Goal: Transaction & Acquisition: Purchase product/service

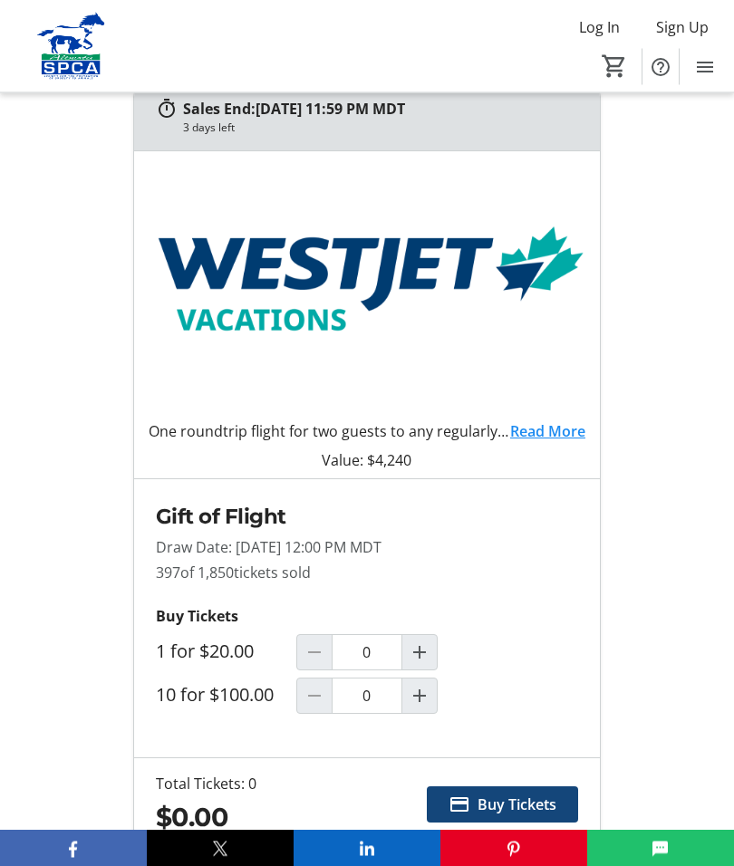
scroll to position [629, 0]
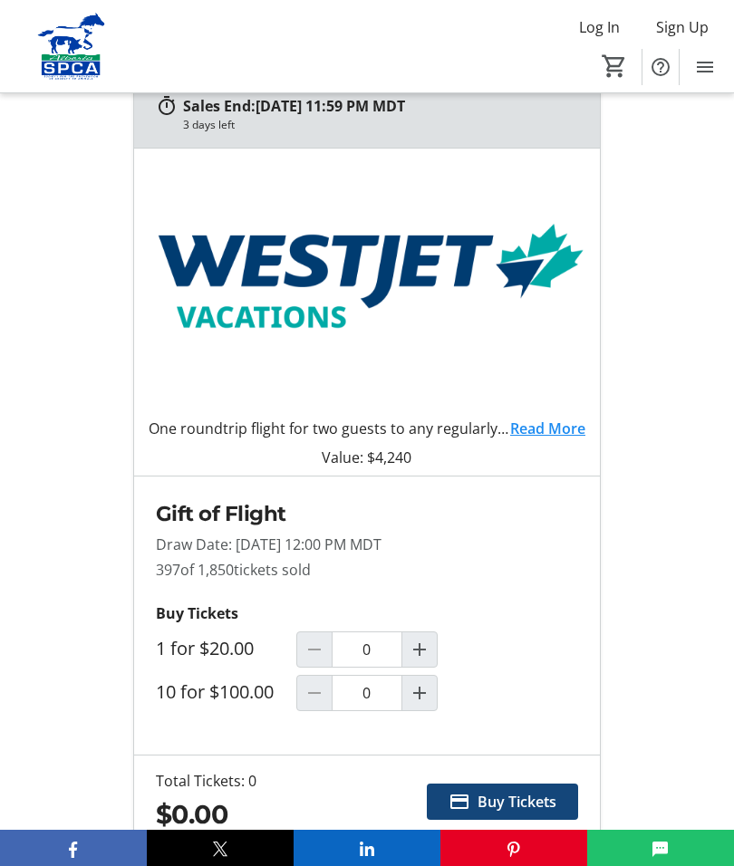
click at [421, 642] on mat-icon "Increment by one" at bounding box center [420, 650] width 22 height 22
type input "1"
click at [521, 801] on span "Buy Tickets" at bounding box center [516, 802] width 79 height 22
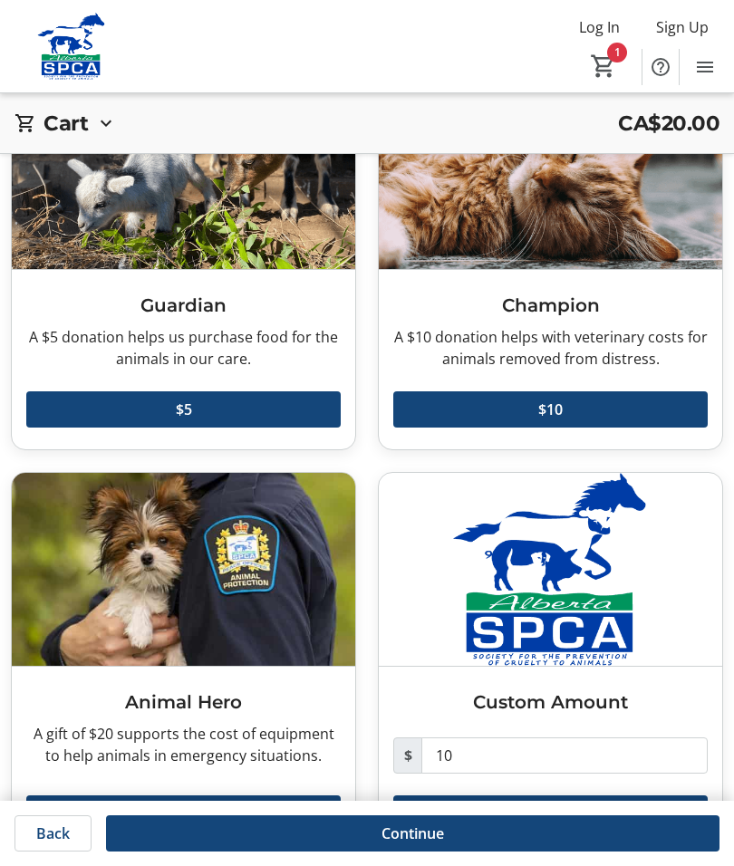
scroll to position [220, 0]
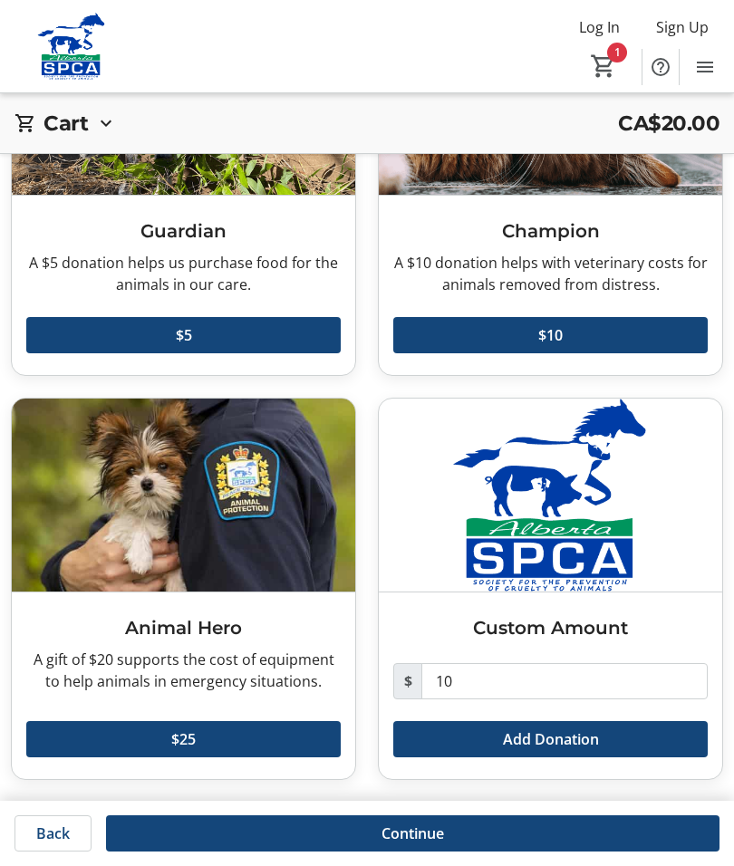
click at [416, 836] on span "Continue" at bounding box center [412, 833] width 63 height 22
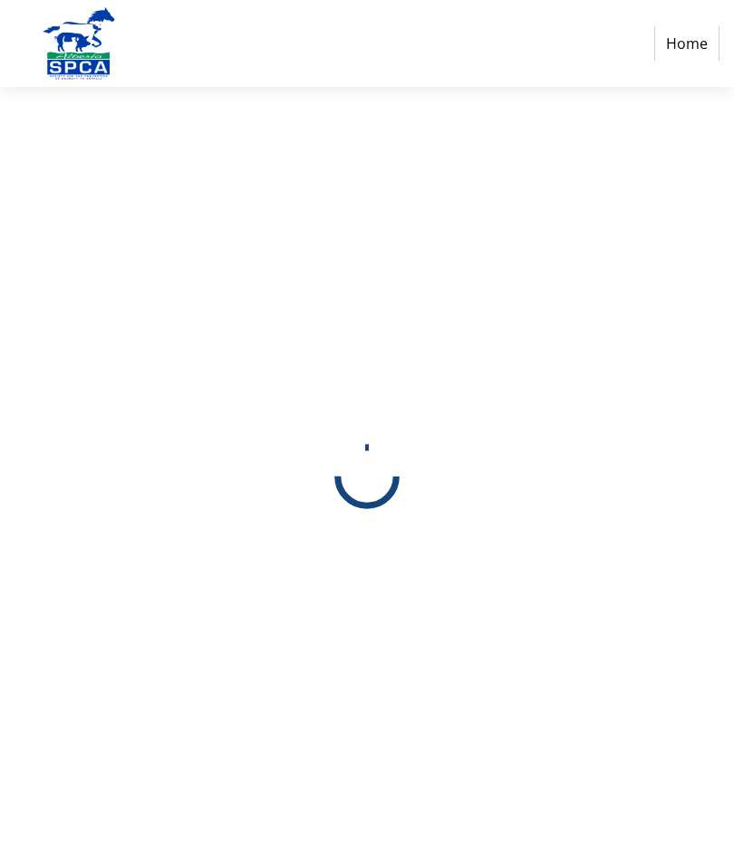
scroll to position [74, 0]
select select "CA"
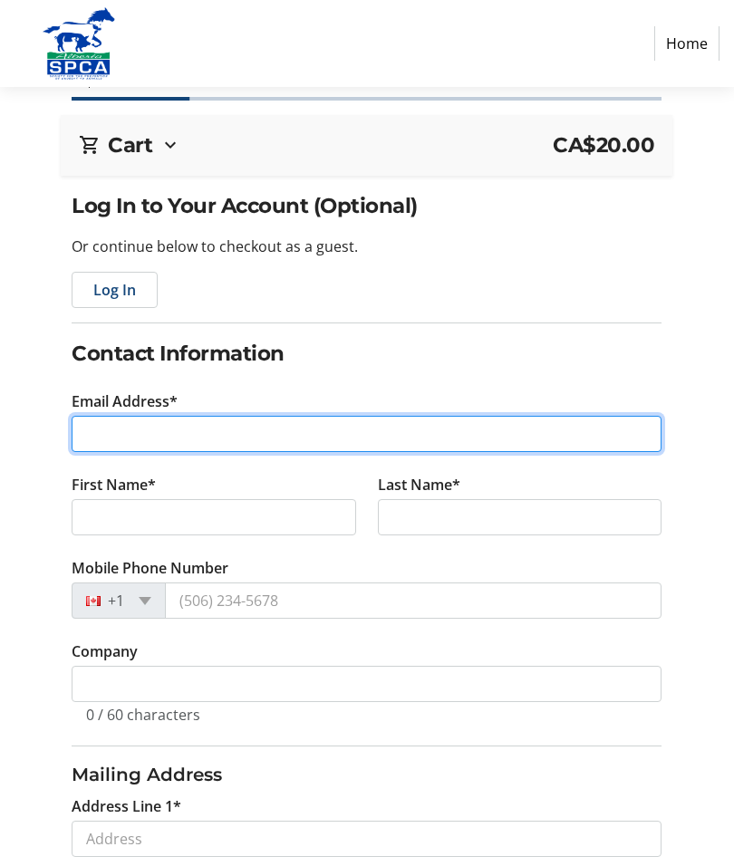
click at [159, 429] on input "Email Address*" at bounding box center [367, 434] width 590 height 36
type input "[EMAIL_ADDRESS][DOMAIN_NAME]"
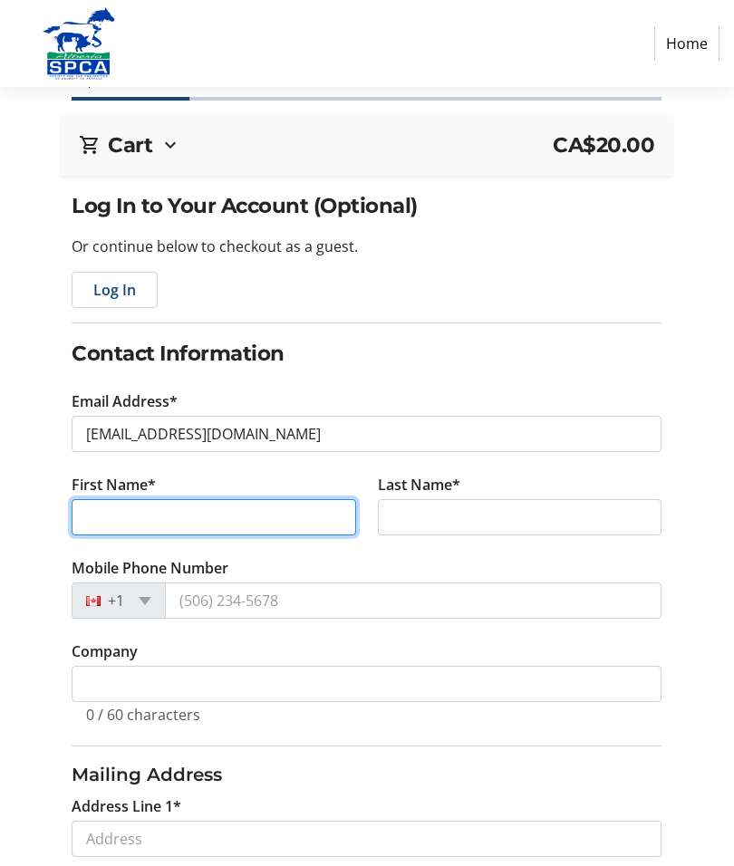
type input "[PERSON_NAME]"
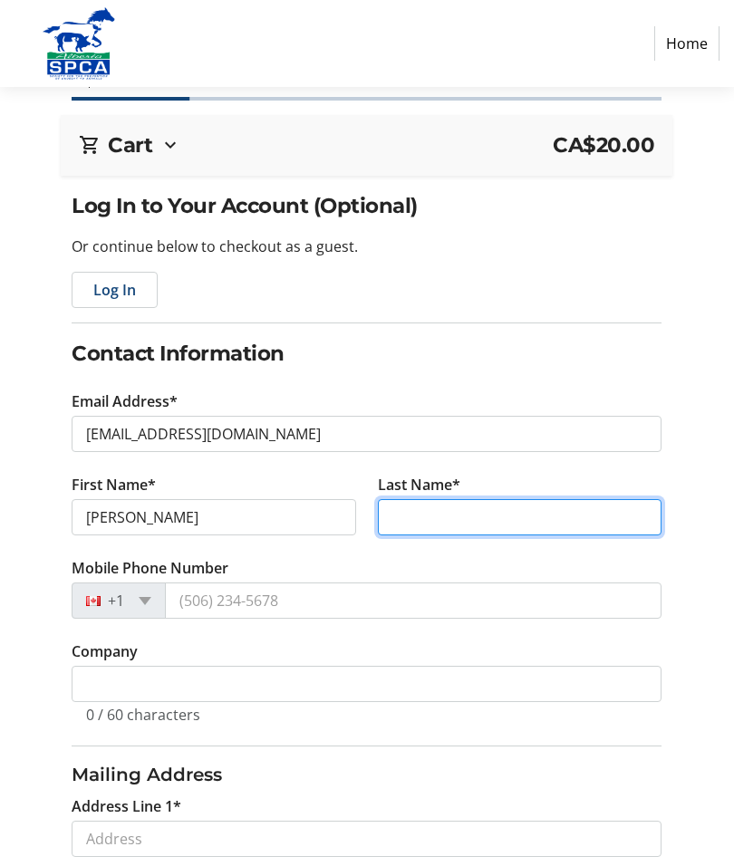
type input "[PERSON_NAME]"
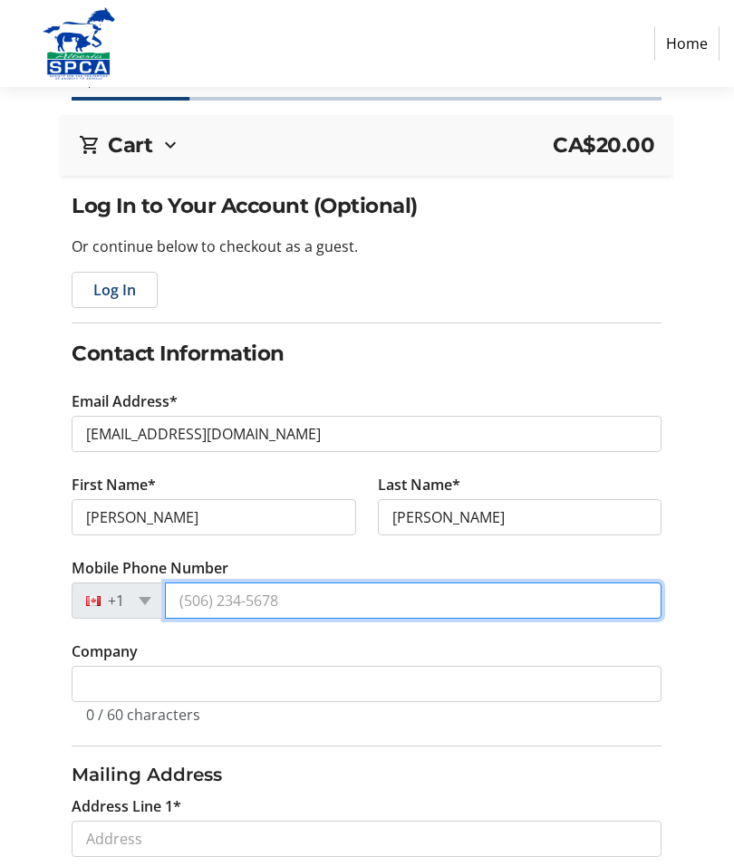
type input "[PHONE_NUMBER]"
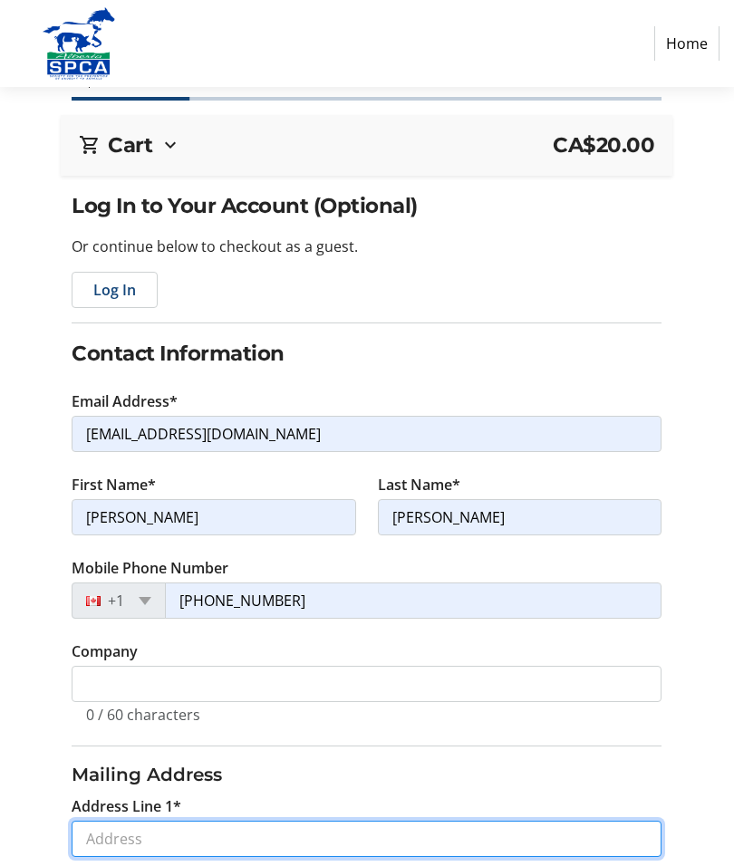
type input "[STREET_ADDRESS]"
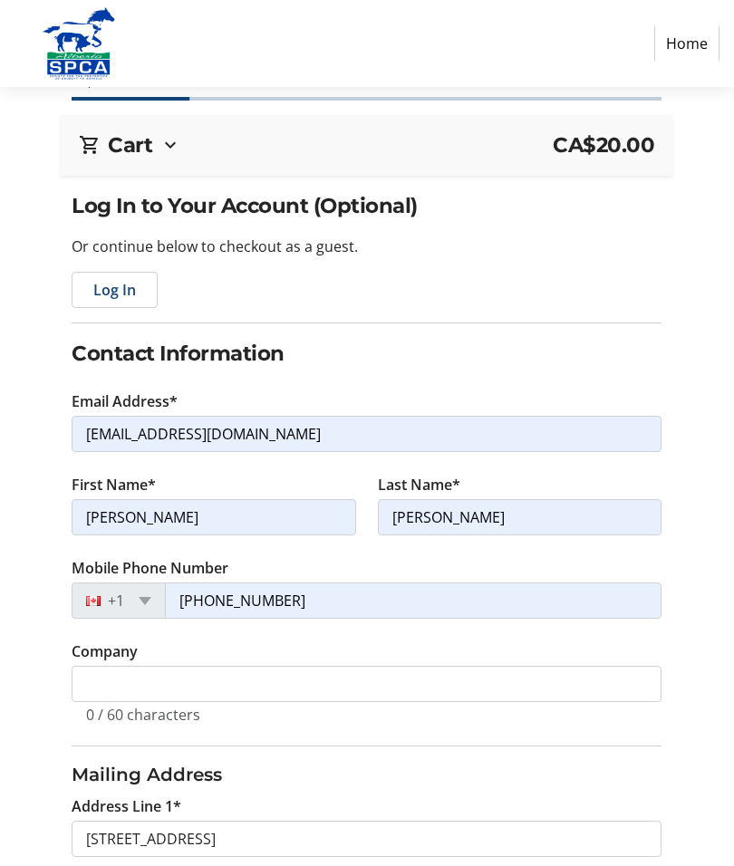
type input "[PERSON_NAME]"
select select "AB"
type input "T7V 1C7"
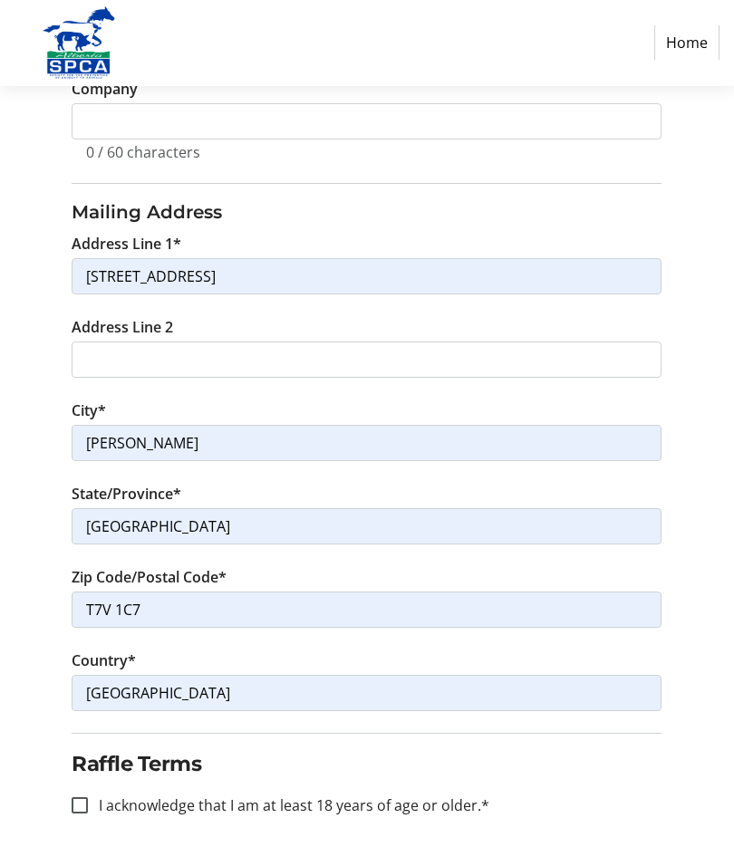
scroll to position [709, 0]
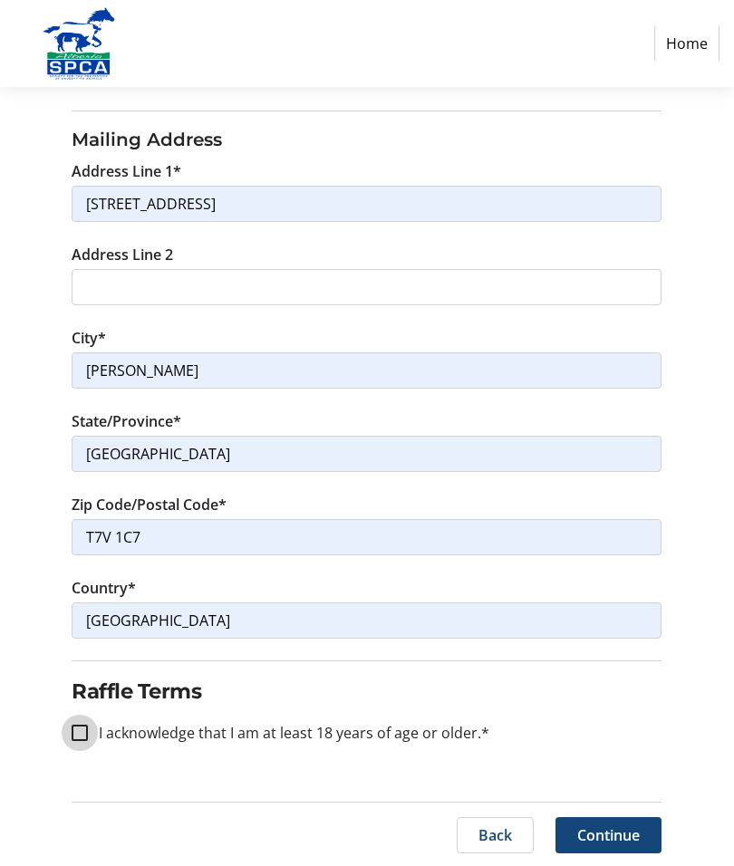
click at [79, 725] on input "I acknowledge that I am at least 18 years of age or older.*" at bounding box center [80, 733] width 16 height 16
checkbox input "true"
click at [601, 833] on span "Continue" at bounding box center [608, 835] width 63 height 22
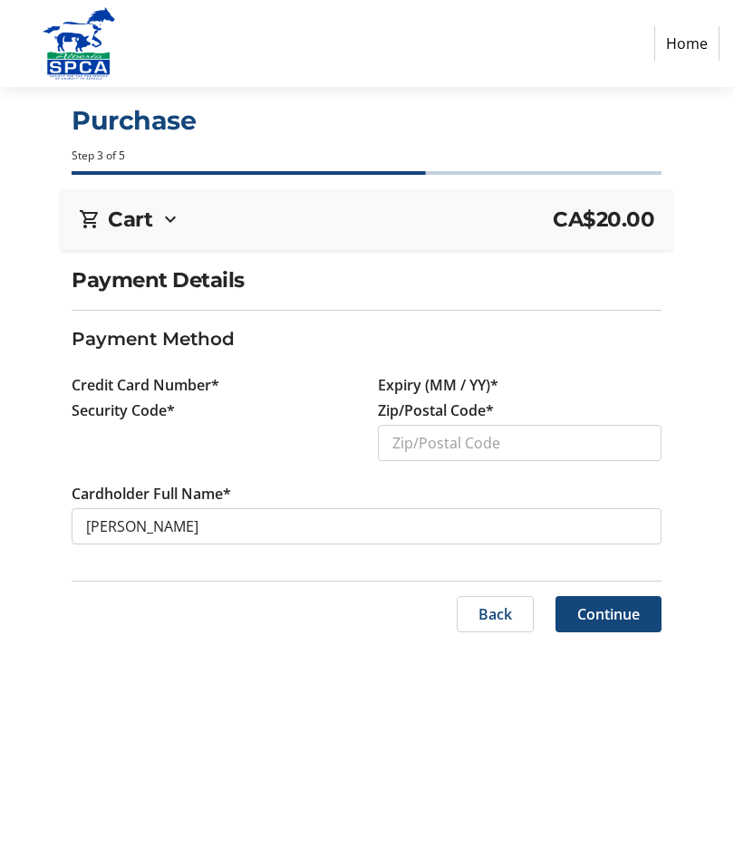
scroll to position [74, 0]
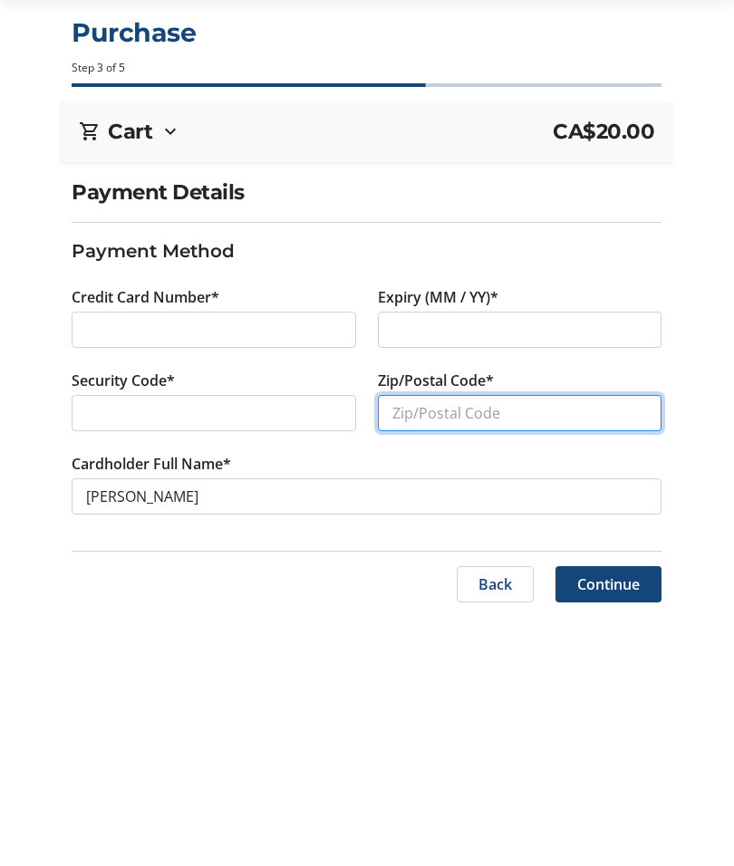
click at [429, 483] on input "Zip/Postal Code*" at bounding box center [520, 501] width 284 height 36
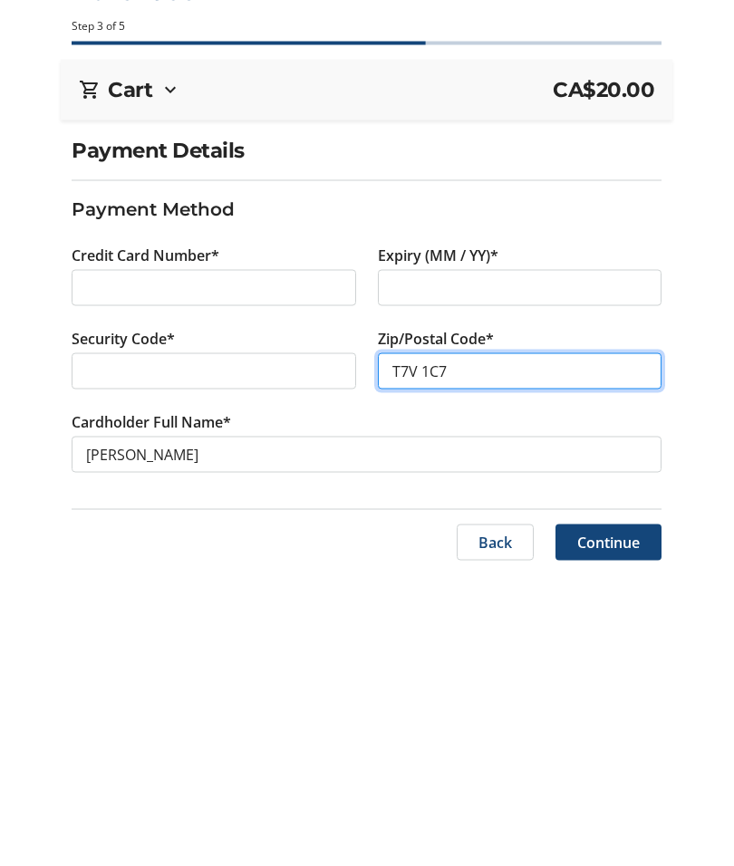
type input "T7V 1C7"
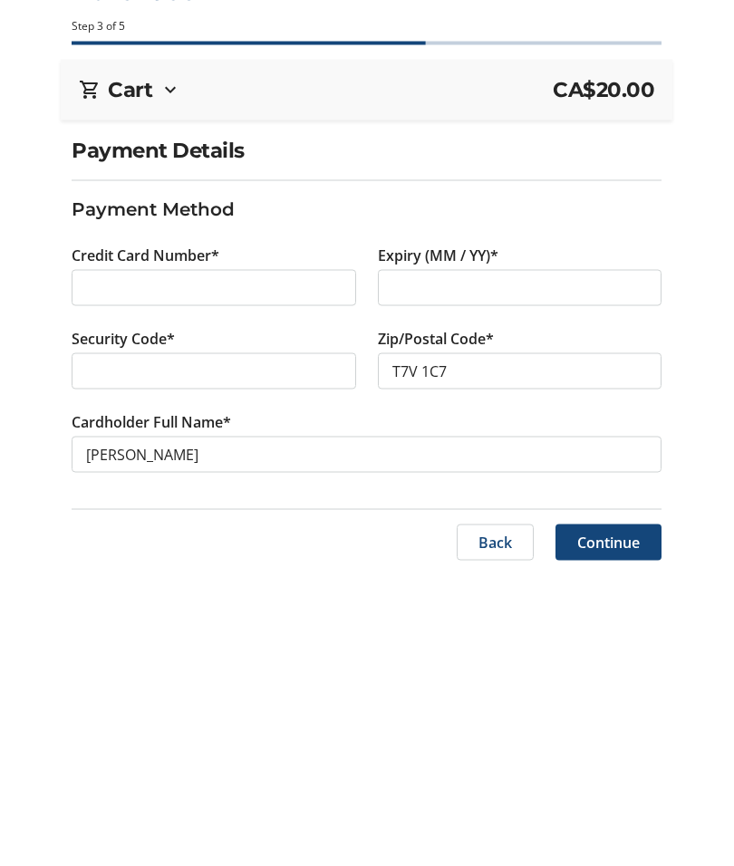
click at [599, 661] on span "Continue" at bounding box center [608, 672] width 63 height 22
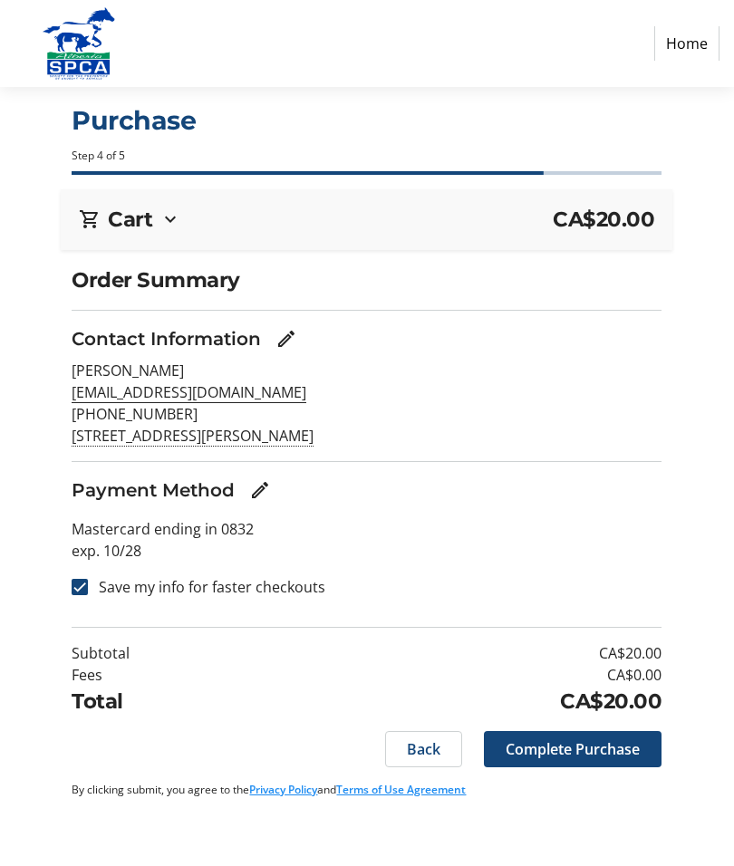
click at [592, 738] on span "Complete Purchase" at bounding box center [572, 749] width 134 height 22
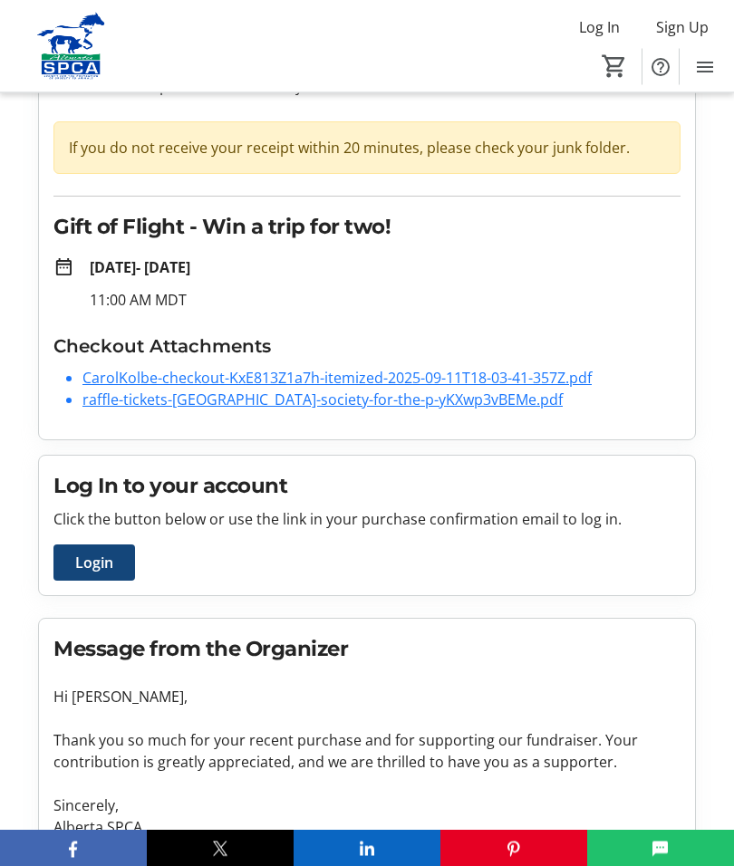
scroll to position [41, 0]
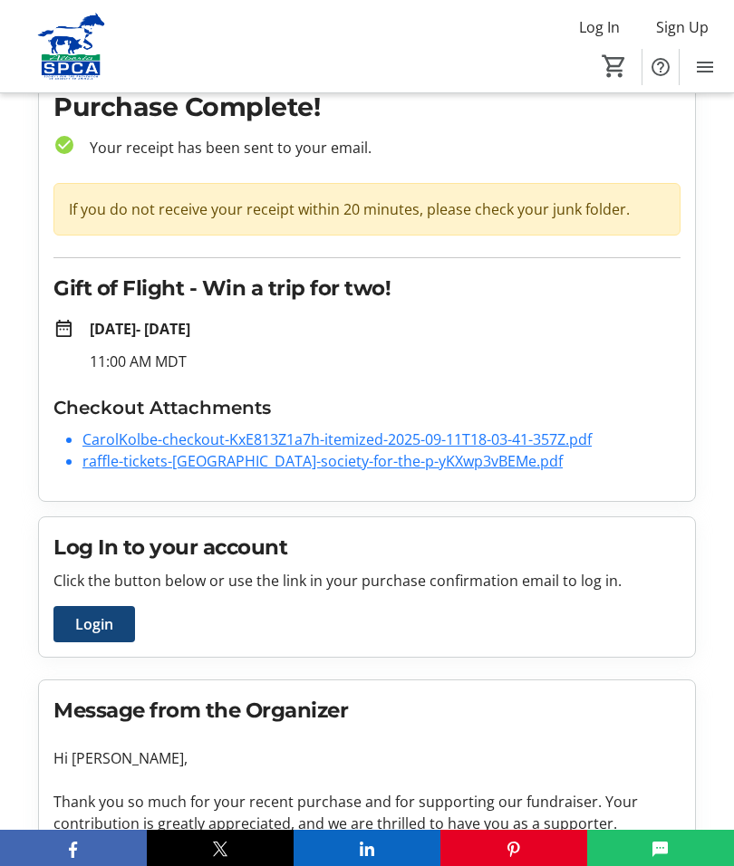
click at [314, 443] on link "CarolKolbe-checkout-KxE813Z1a7h-itemized-2025-09-11T18-03-41-357Z.pdf" at bounding box center [336, 439] width 509 height 20
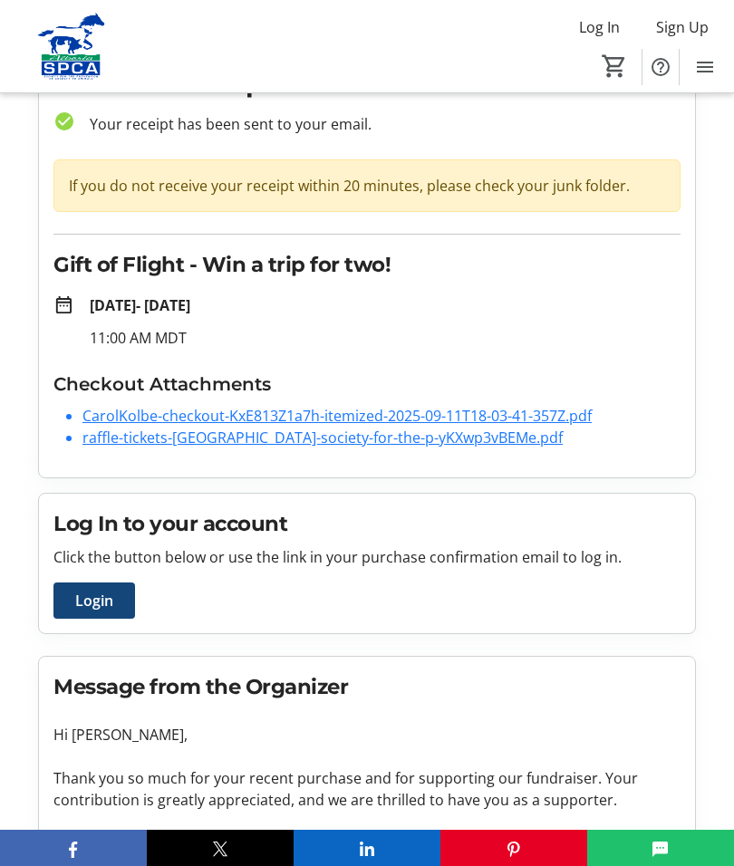
scroll to position [0, 0]
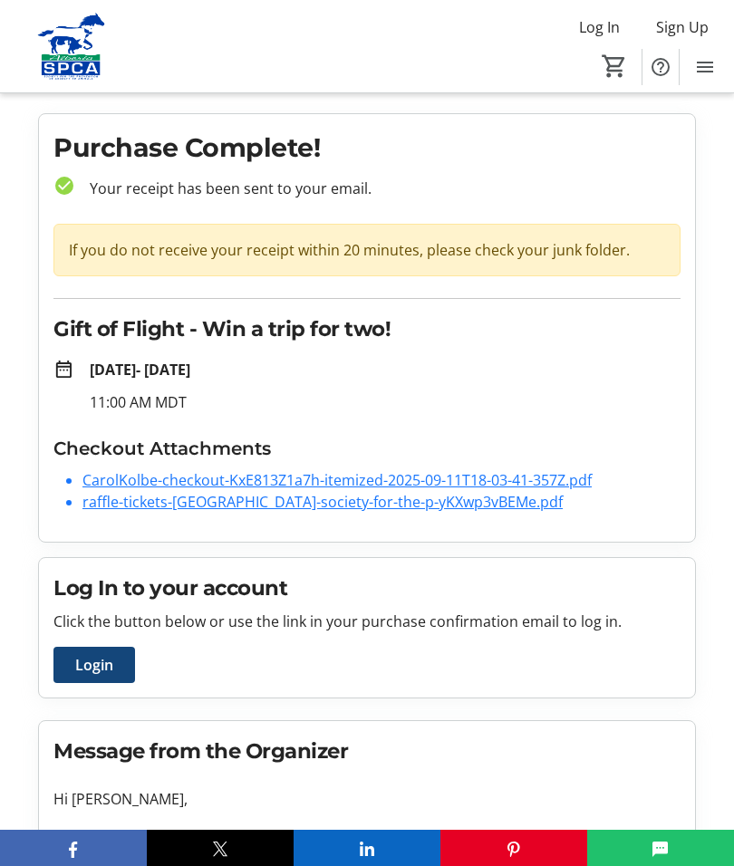
click at [249, 486] on link "CarolKolbe-checkout-KxE813Z1a7h-itemized-2025-09-11T18-03-41-357Z.pdf" at bounding box center [336, 480] width 509 height 20
click at [131, 477] on link "CarolKolbe-checkout-KxE813Z1a7h-itemized-2025-09-11T18-03-41-357Z.pdf" at bounding box center [336, 480] width 509 height 20
